Goal: Information Seeking & Learning: Learn about a topic

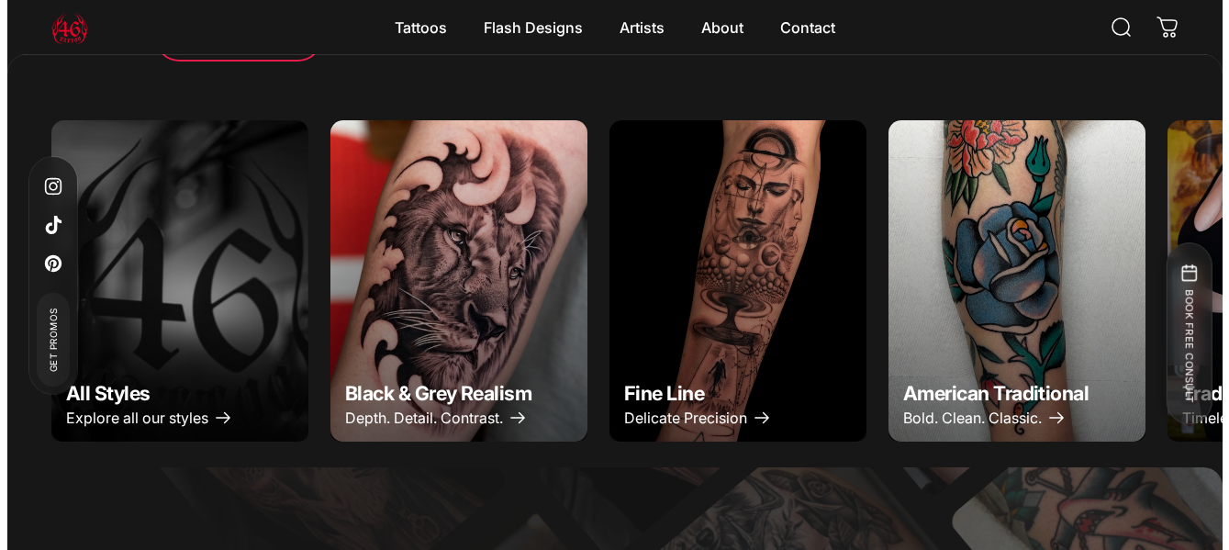
scroll to position [869, 0]
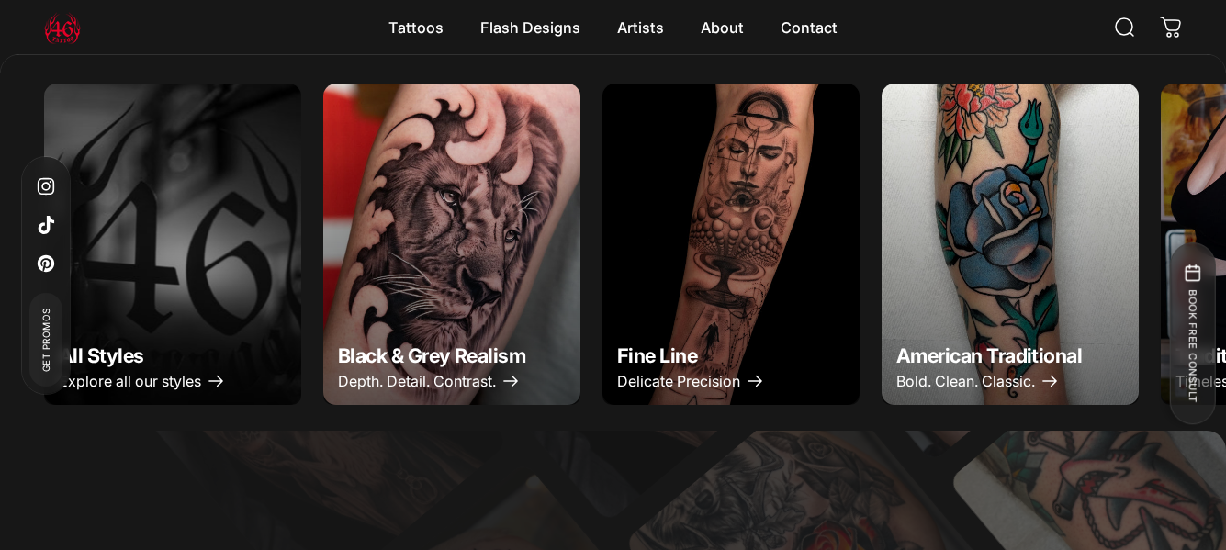
click at [504, 264] on img "Black & Grey Realism" at bounding box center [452, 244] width 270 height 338
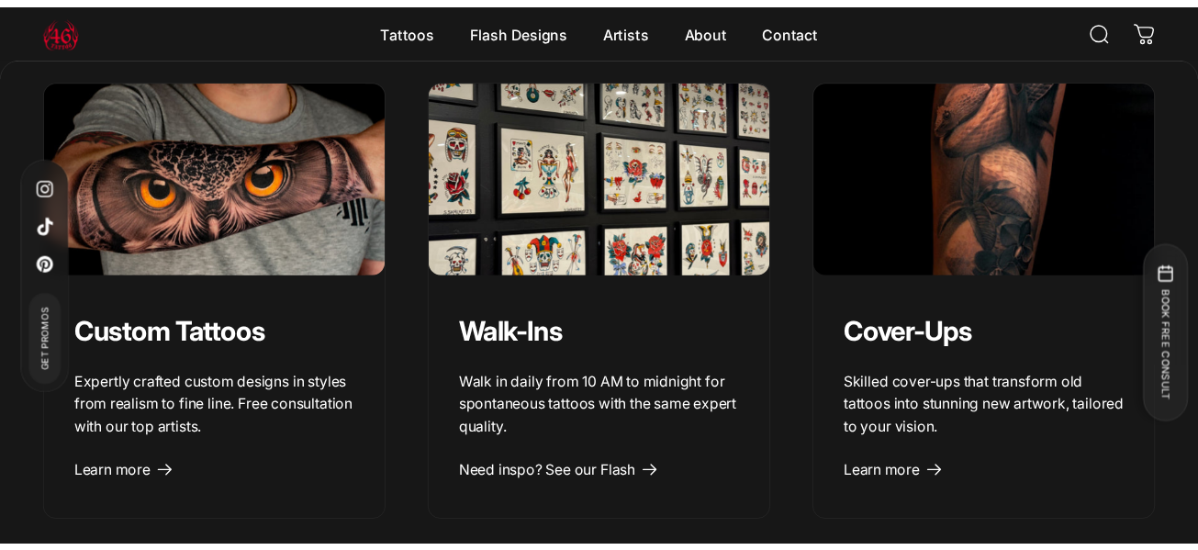
scroll to position [1834, 0]
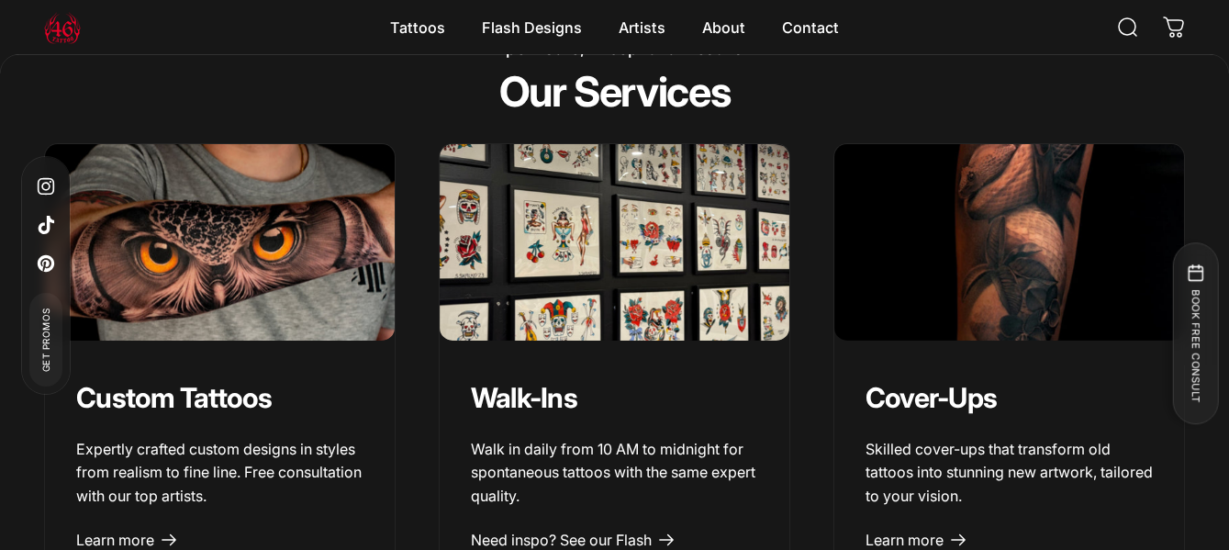
click at [258, 271] on img "Custom Tattoos" at bounding box center [219, 243] width 367 height 207
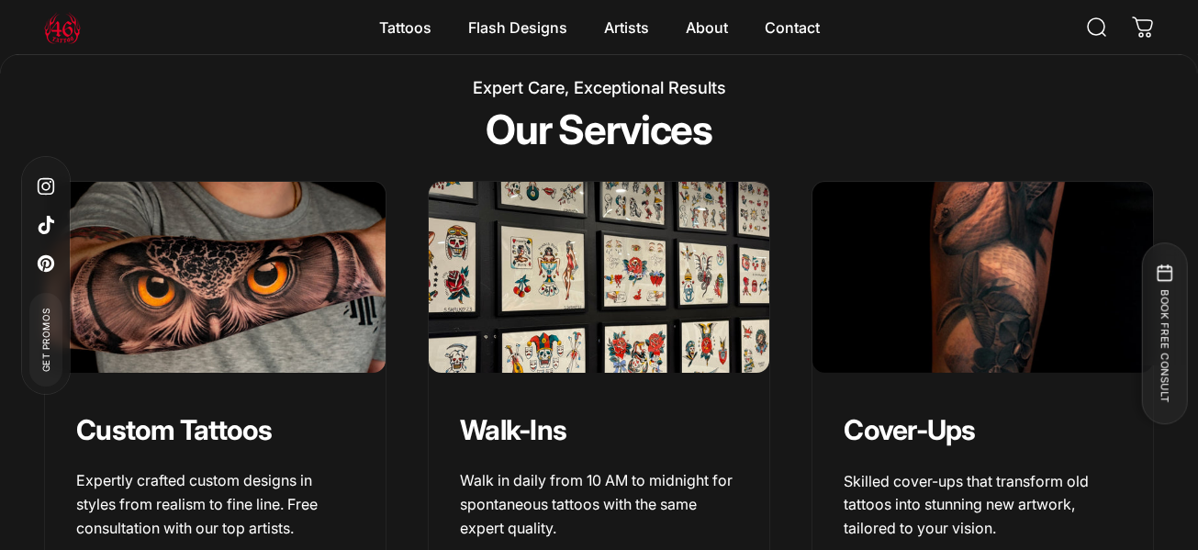
scroll to position [1876, 0]
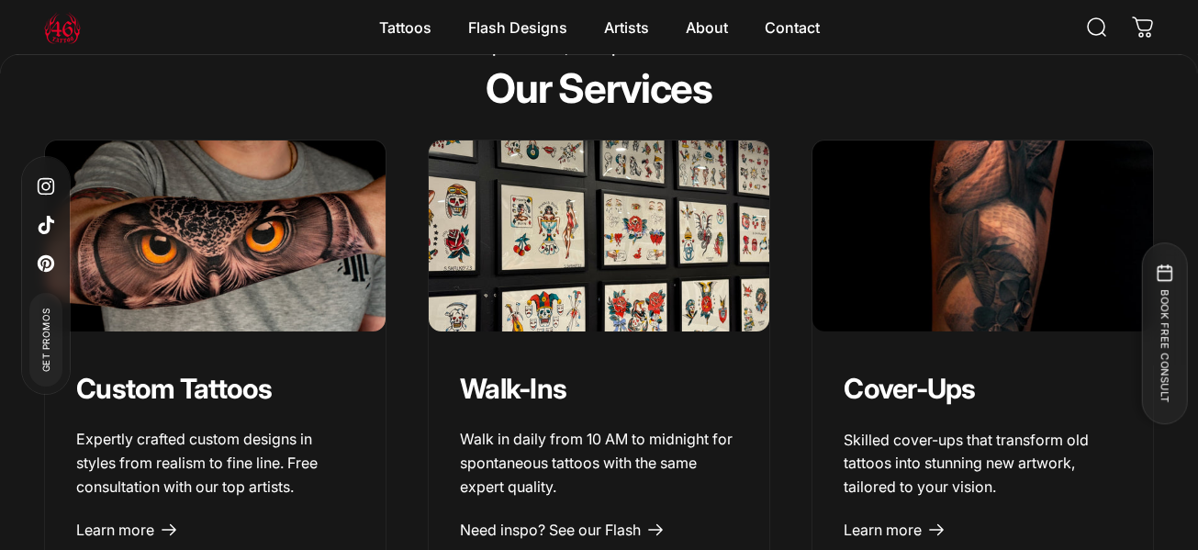
drag, startPoint x: 259, startPoint y: 270, endPoint x: 909, endPoint y: 76, distance: 678.3
click at [909, 76] on div "Expert Care, Exceptional Results Our Services" at bounding box center [599, 74] width 1110 height 72
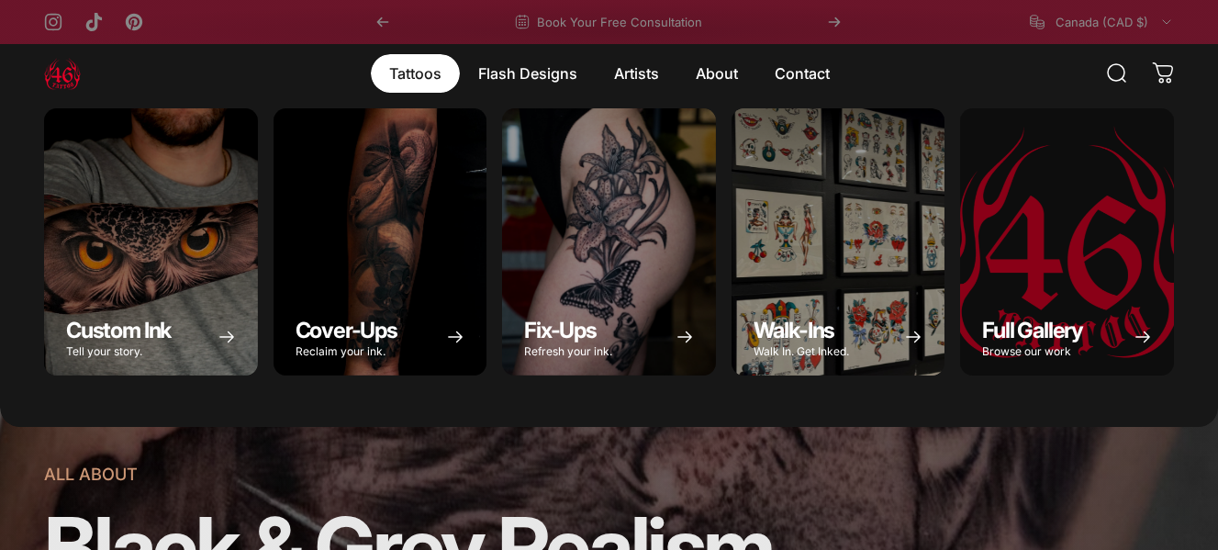
click at [413, 75] on magnet-element "Tattoos Tattoos" at bounding box center [415, 73] width 89 height 39
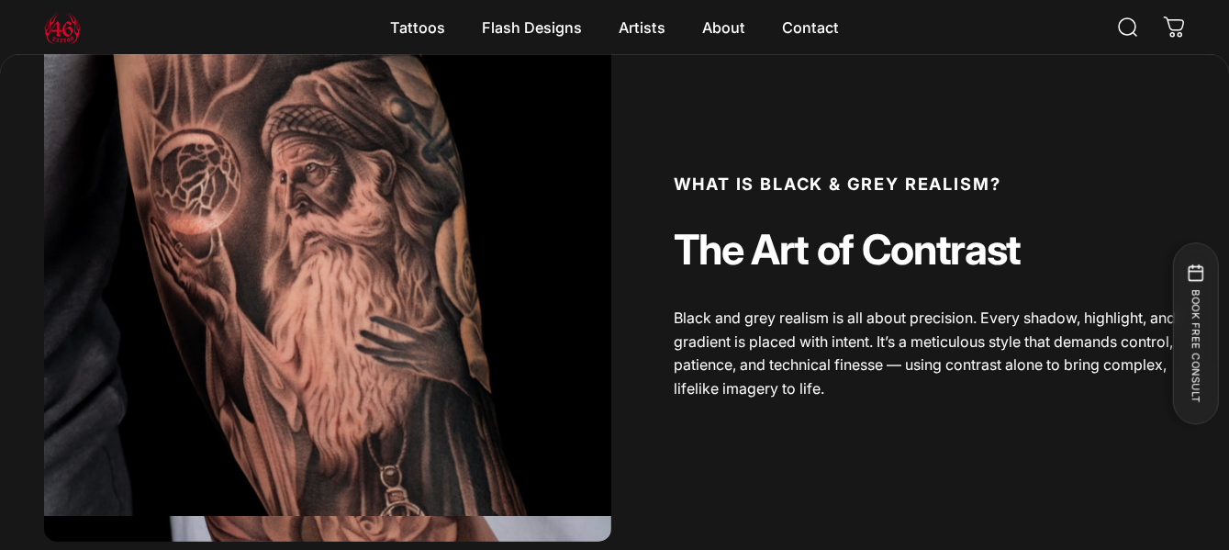
scroll to position [716, 0]
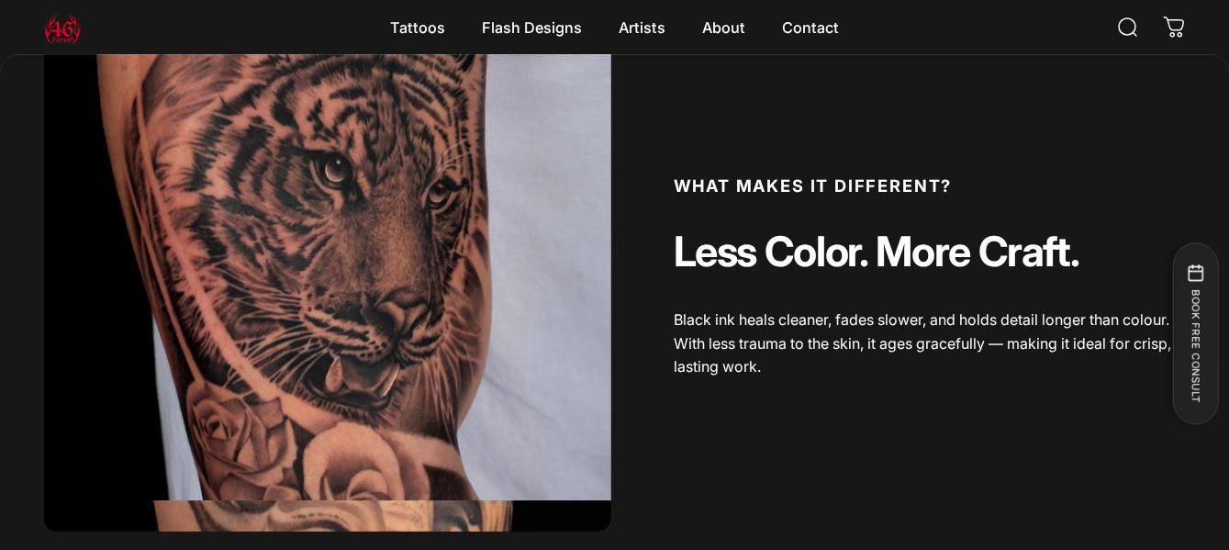
scroll to position [1376, 0]
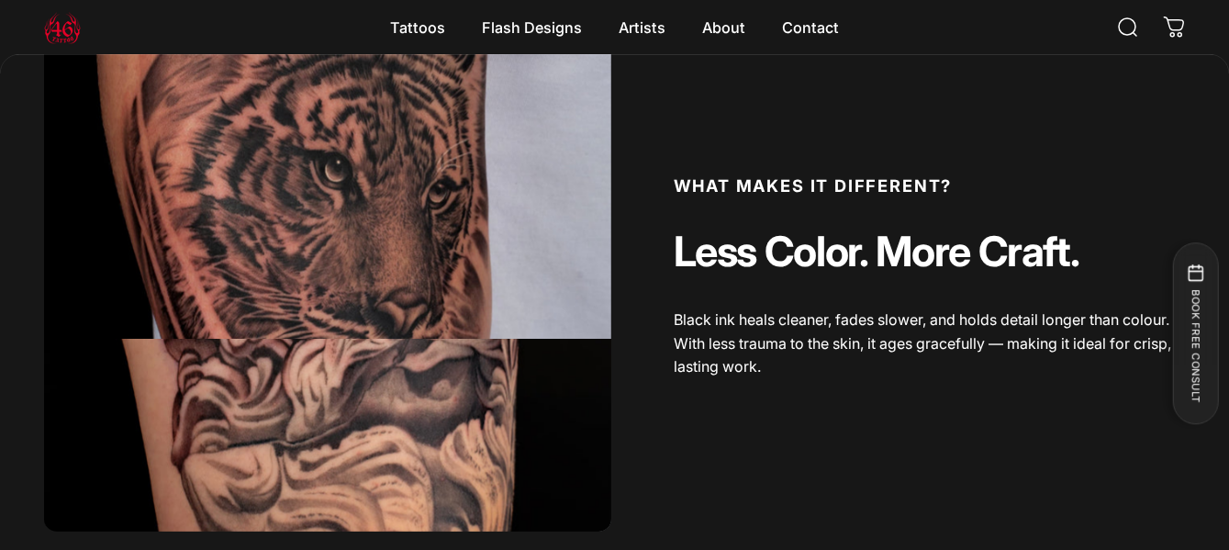
click at [1225, 543] on div "What is Black & Grey Realism? The Art of Contrast Black and grey realism is all…" at bounding box center [614, 122] width 1229 height 1604
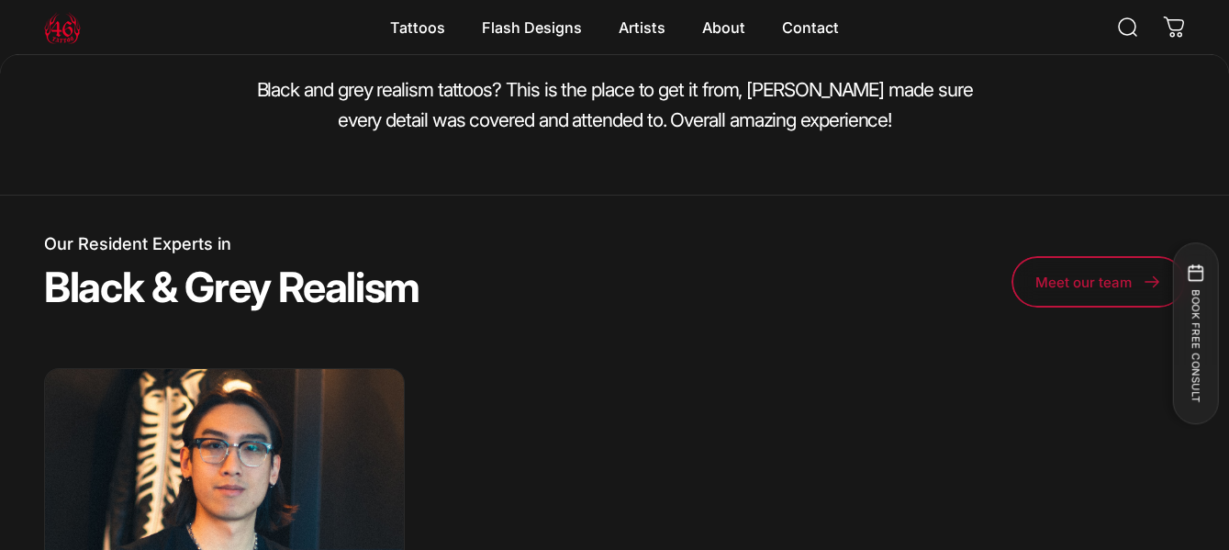
scroll to position [4038, 0]
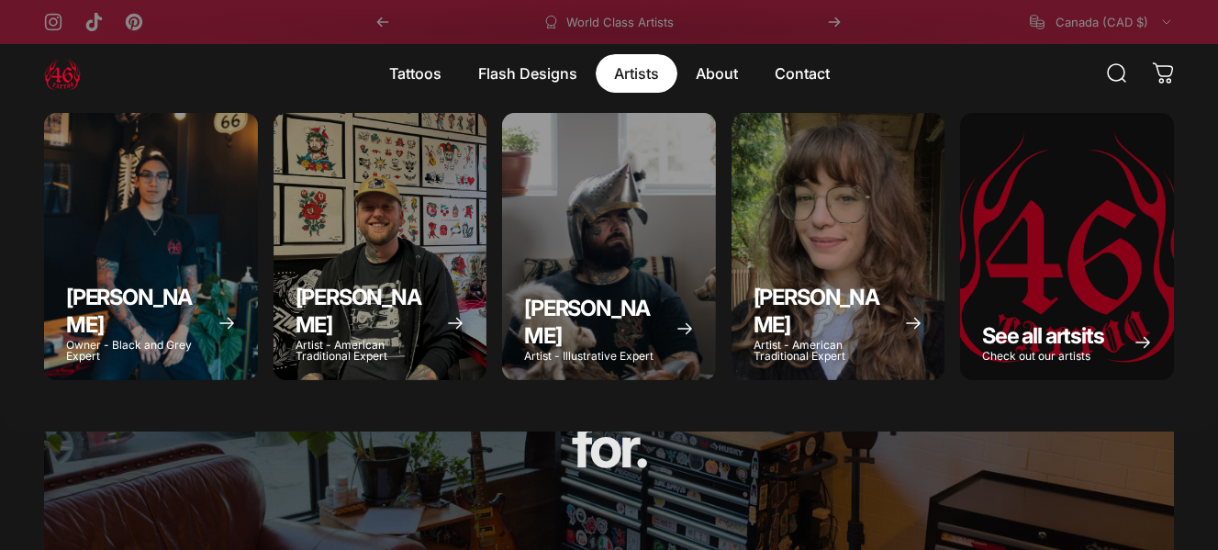
click at [629, 75] on magnet-element "Artists Artists" at bounding box center [637, 73] width 82 height 39
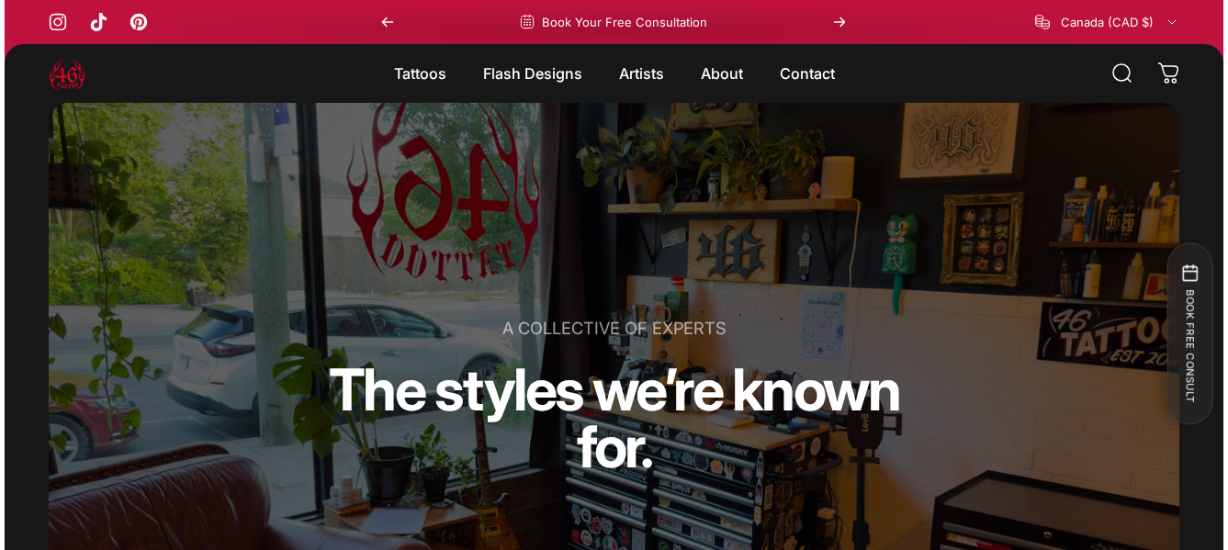
scroll to position [8, 0]
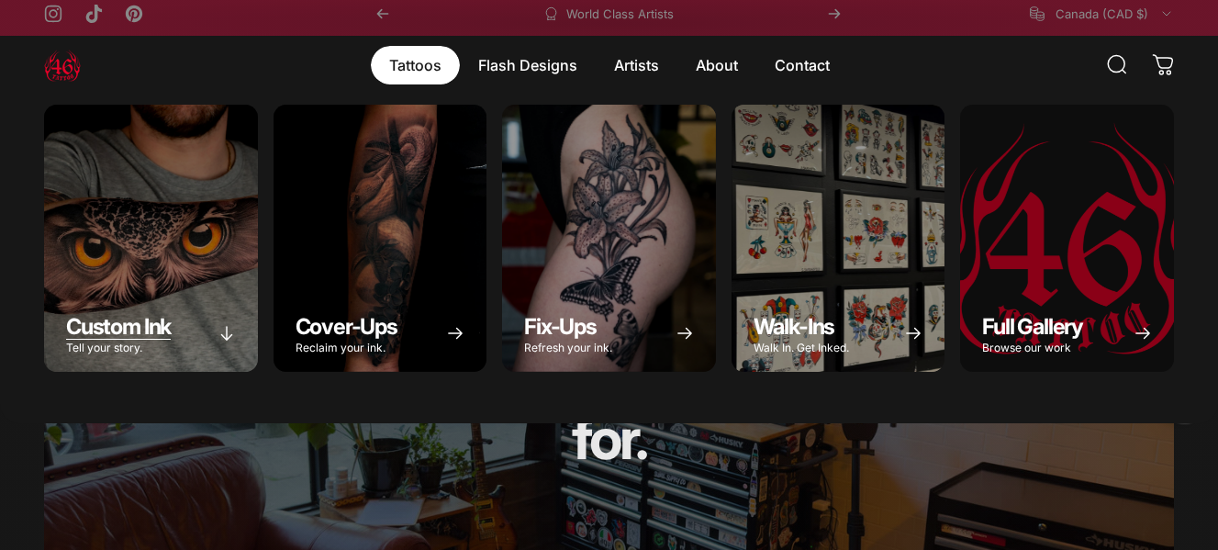
click at [134, 209] on div "Custom Ink" at bounding box center [151, 238] width 214 height 267
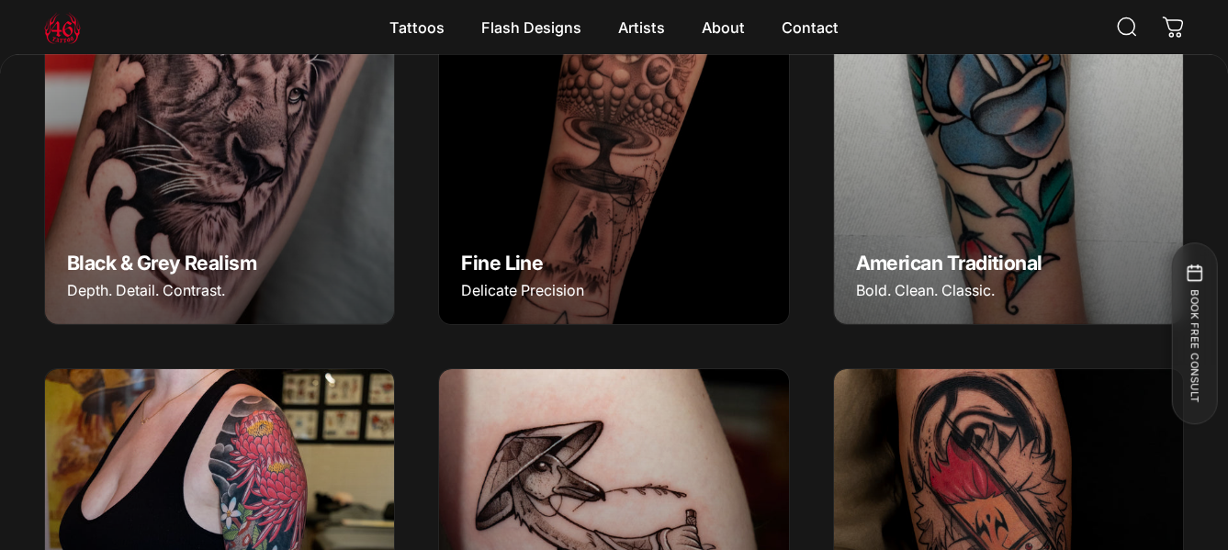
scroll to position [0, 0]
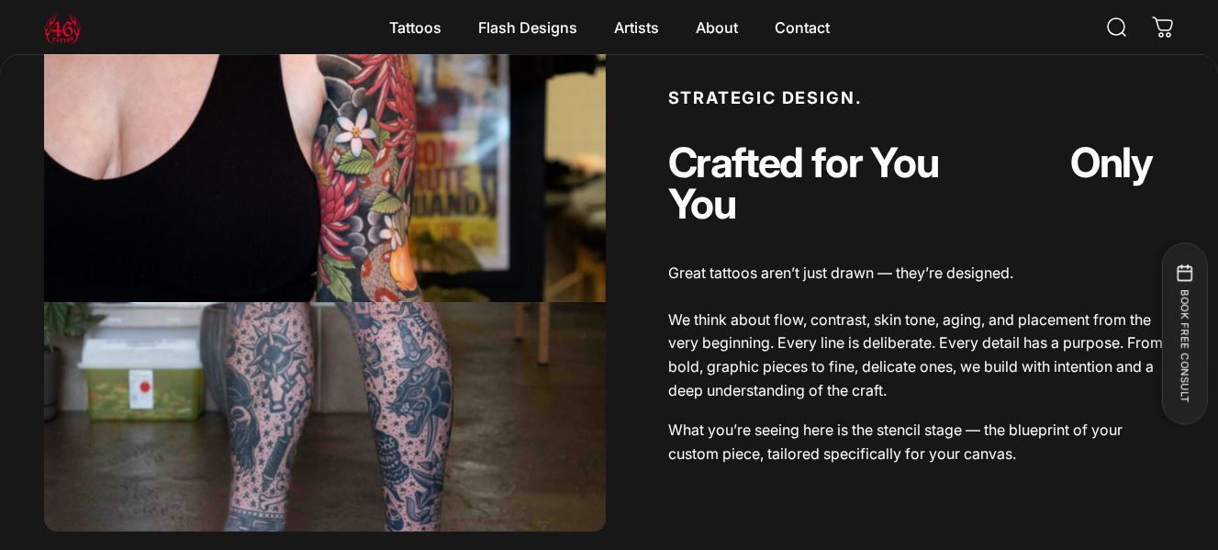
scroll to position [1602, 0]
drag, startPoint x: 1217, startPoint y: 115, endPoint x: 1228, endPoint y: 156, distance: 42.5
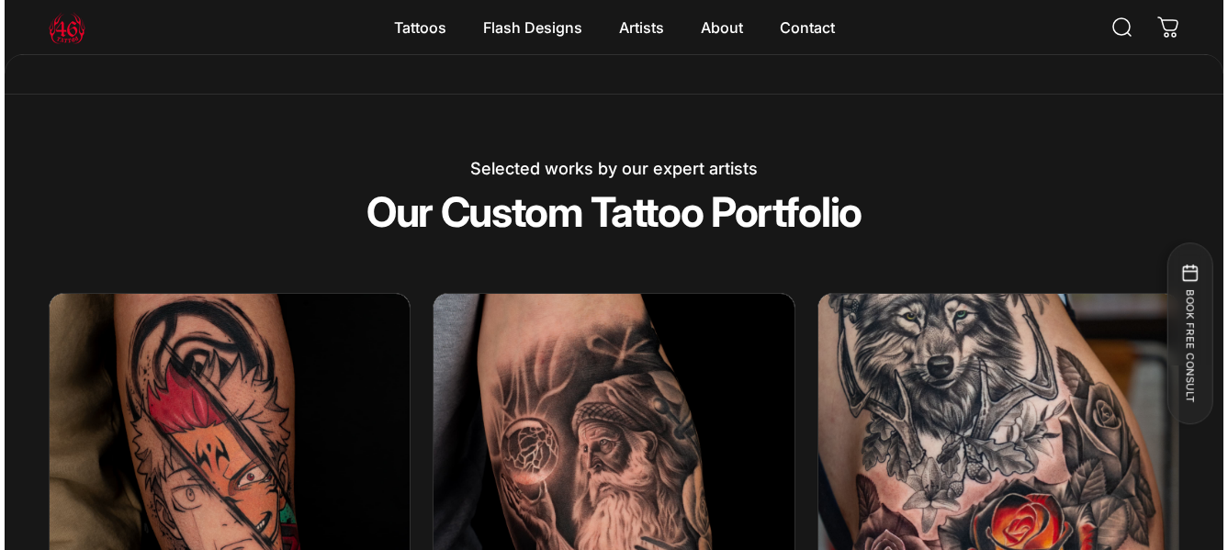
scroll to position [2850, 0]
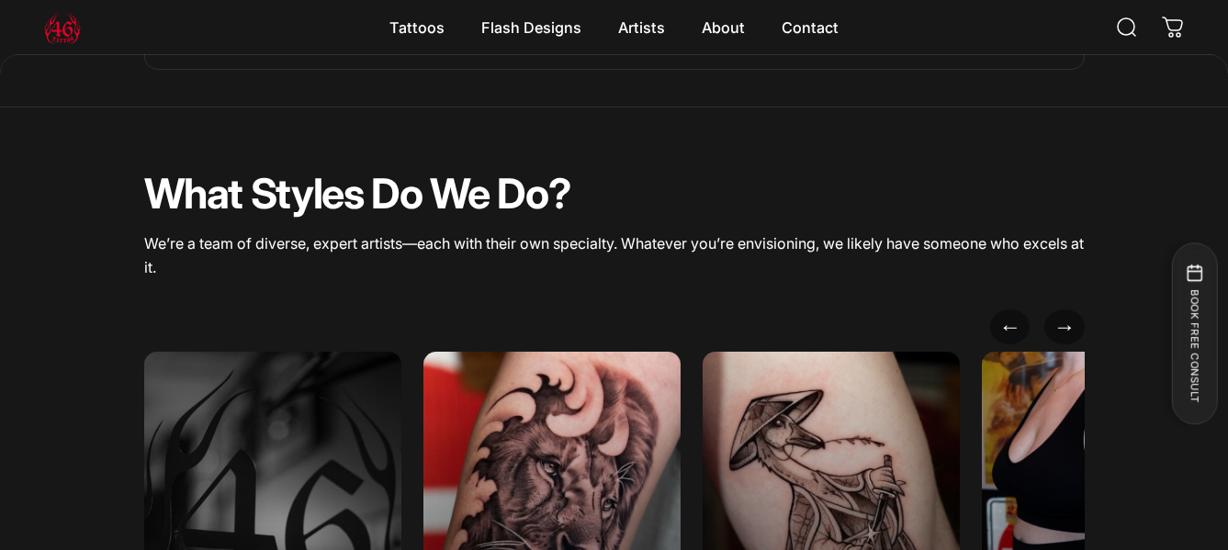
scroll to position [6338, 0]
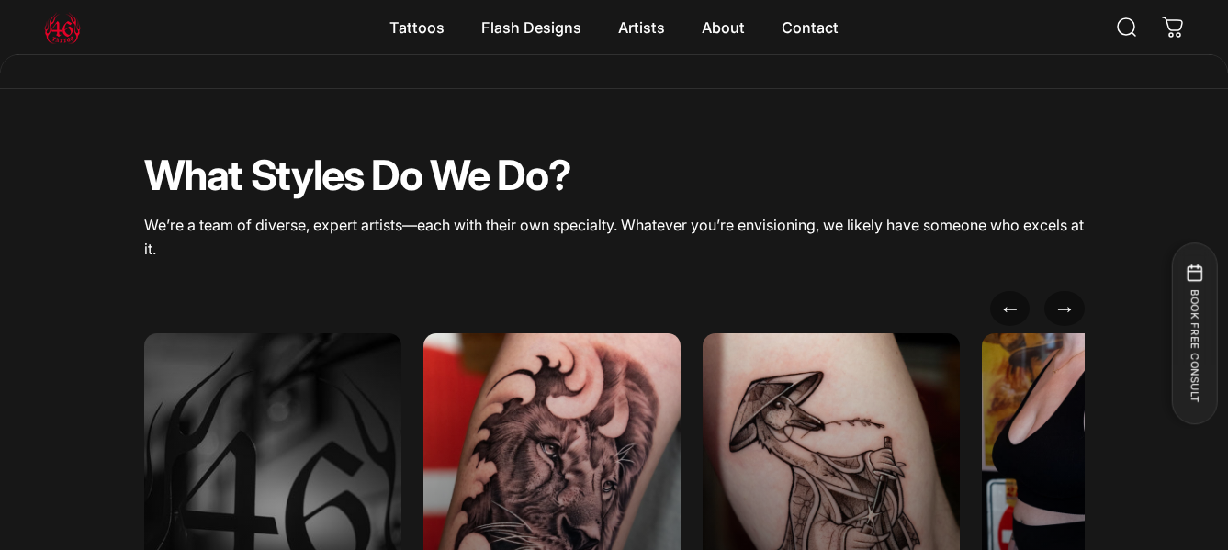
click at [1217, 549] on div "← → All Styles Explore all our styles Black & Grey Realism Depth. Detail. Contr…" at bounding box center [614, 492] width 1228 height 460
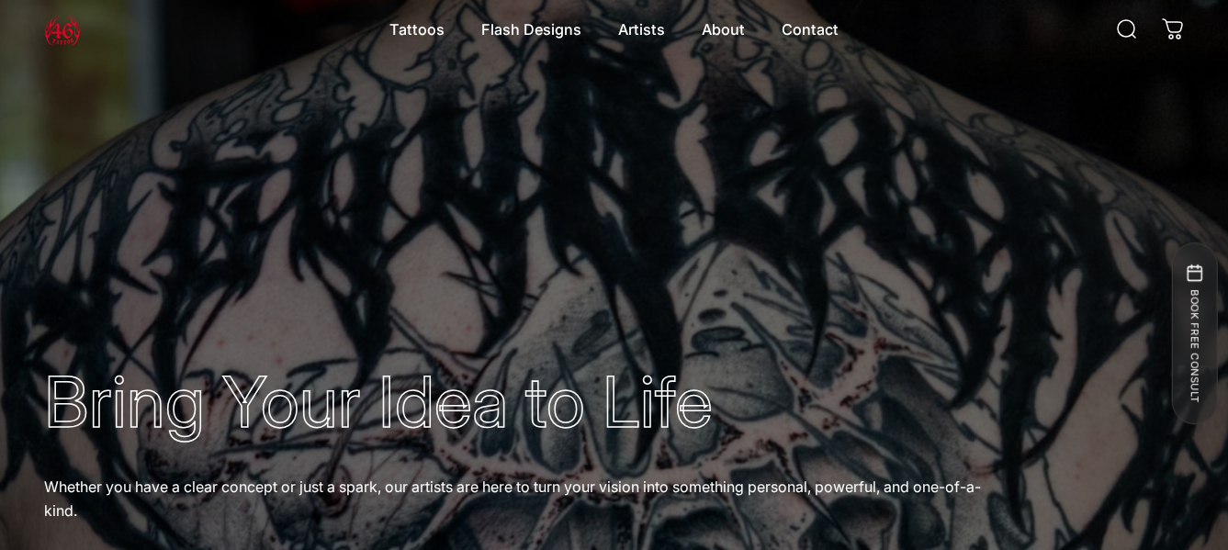
scroll to position [0, 0]
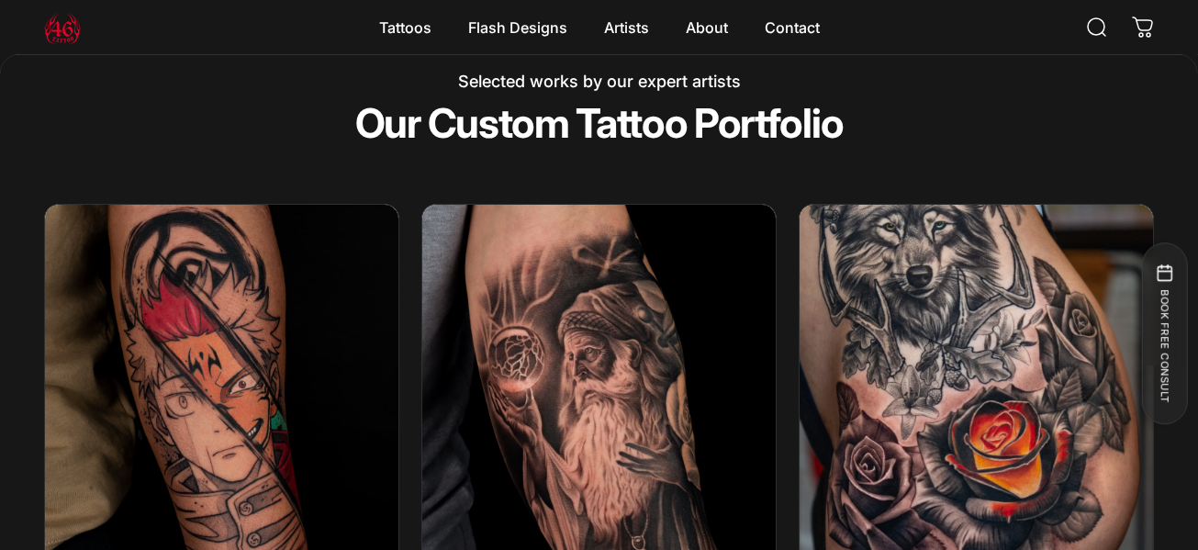
scroll to position [2973, 0]
